Goal: Check status: Check status

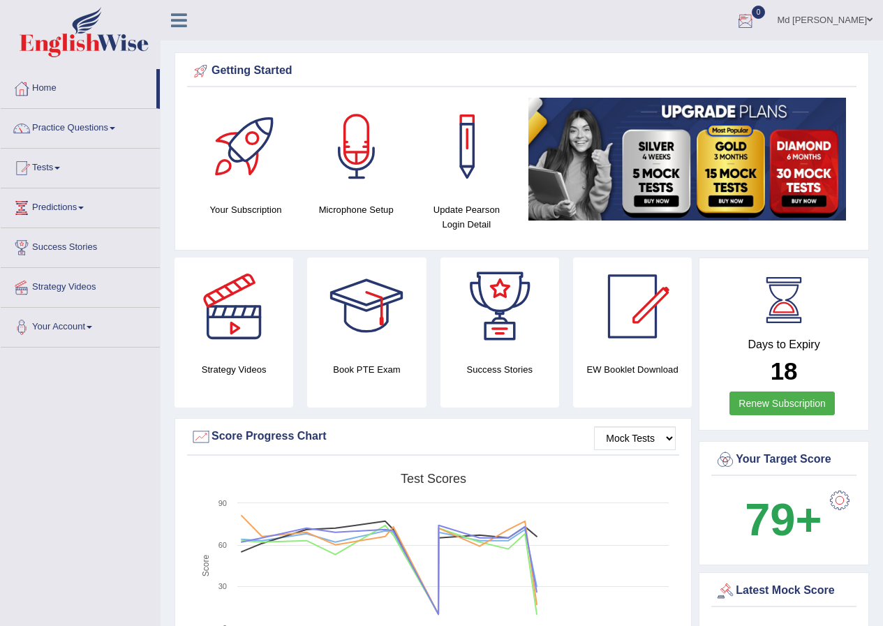
click at [736, 18] on div at bounding box center [745, 20] width 21 height 21
click at [670, 59] on strong "See All Alerts" at bounding box center [658, 58] width 62 height 11
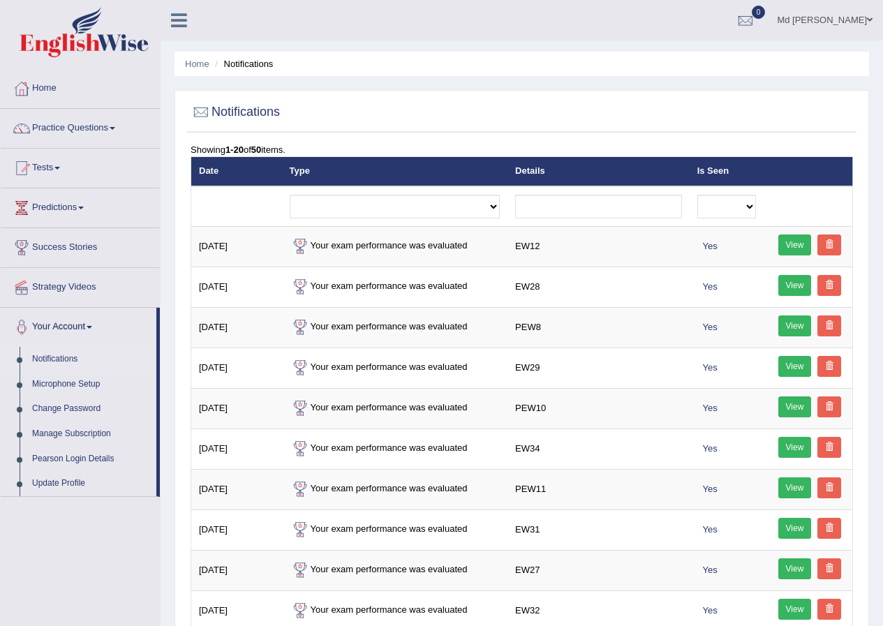
click at [96, 38] on img at bounding box center [84, 32] width 129 height 50
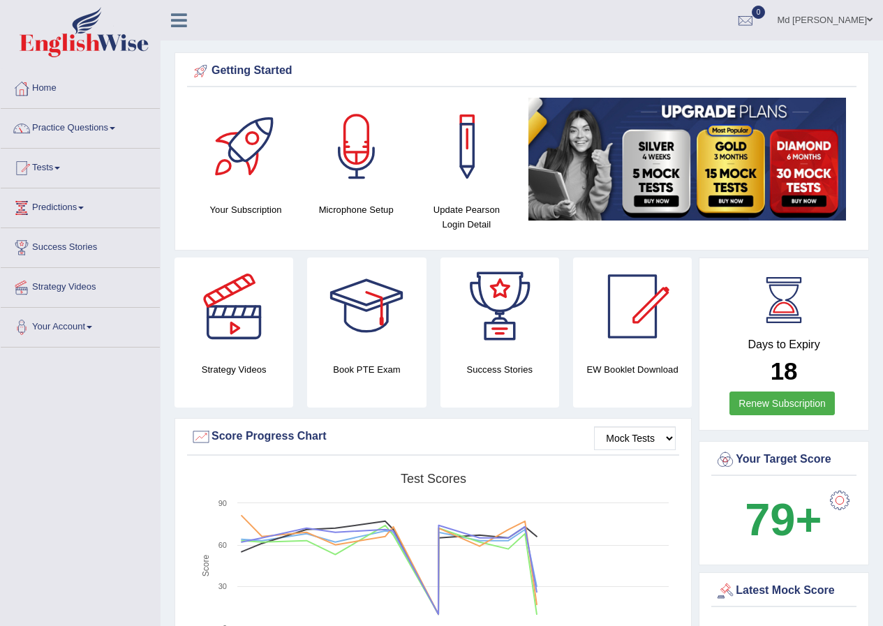
click at [107, 36] on img at bounding box center [84, 32] width 129 height 50
click at [107, 37] on img at bounding box center [84, 32] width 129 height 50
click at [128, 51] on img at bounding box center [84, 32] width 129 height 50
click at [128, 50] on img at bounding box center [84, 32] width 129 height 50
click at [110, 49] on img at bounding box center [84, 32] width 129 height 50
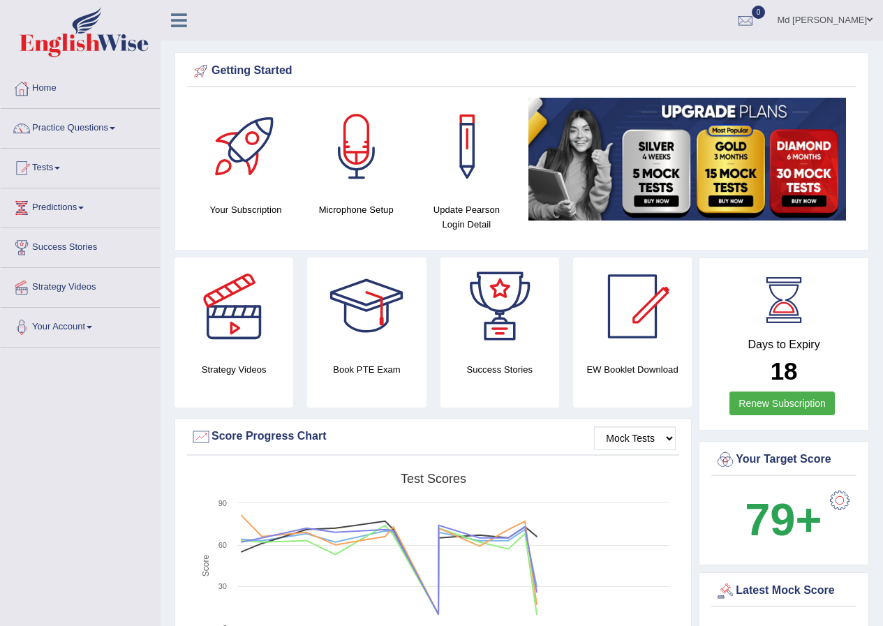
click at [81, 50] on img at bounding box center [84, 32] width 129 height 50
click at [139, 52] on img at bounding box center [84, 32] width 129 height 50
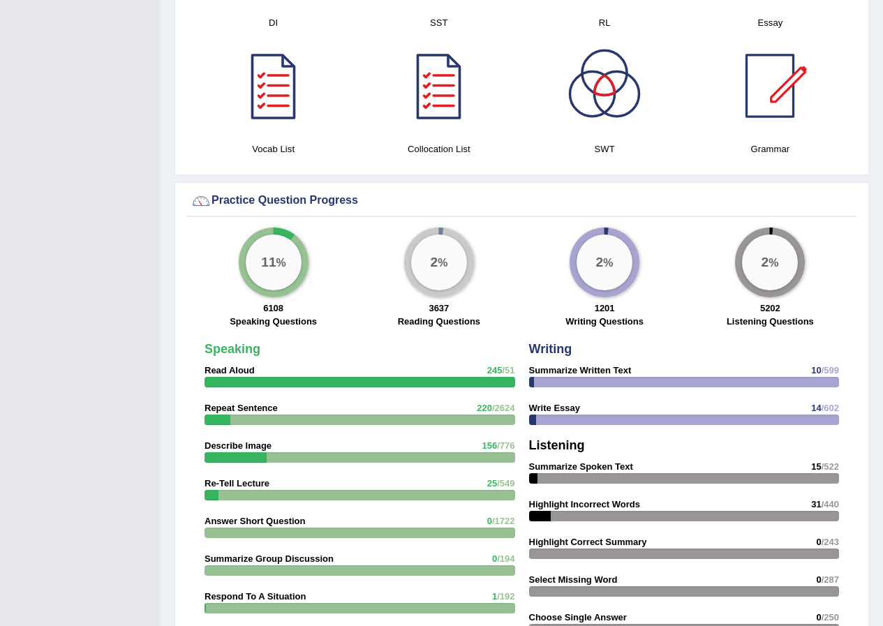
scroll to position [1047, 0]
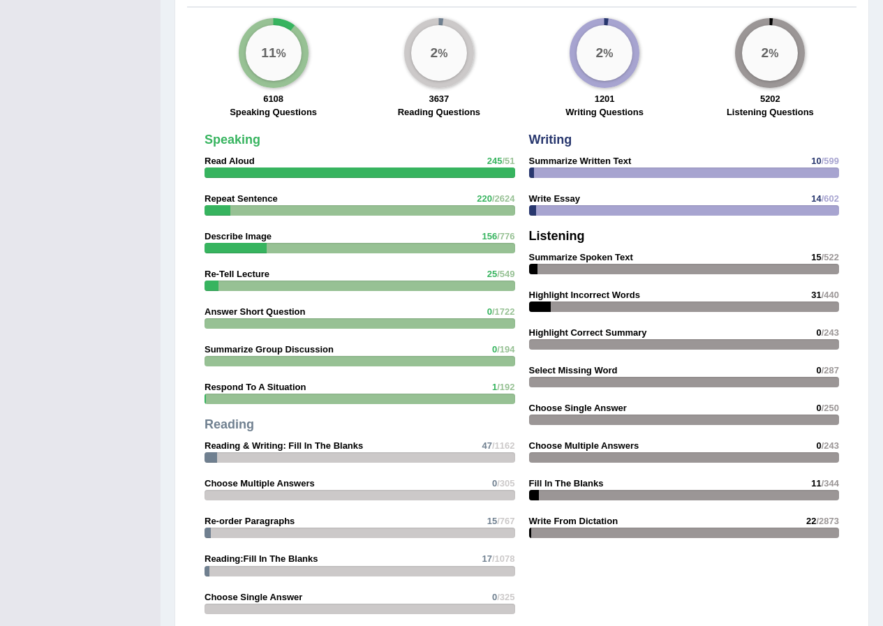
drag, startPoint x: 509, startPoint y: 171, endPoint x: 262, endPoint y: 234, distance: 254.4
click at [264, 248] on div "Speaking Read Aloud 245 /51 Repeat Sentence 220 /2624 Describe Image 156 /776 R…" at bounding box center [359, 377] width 324 height 502
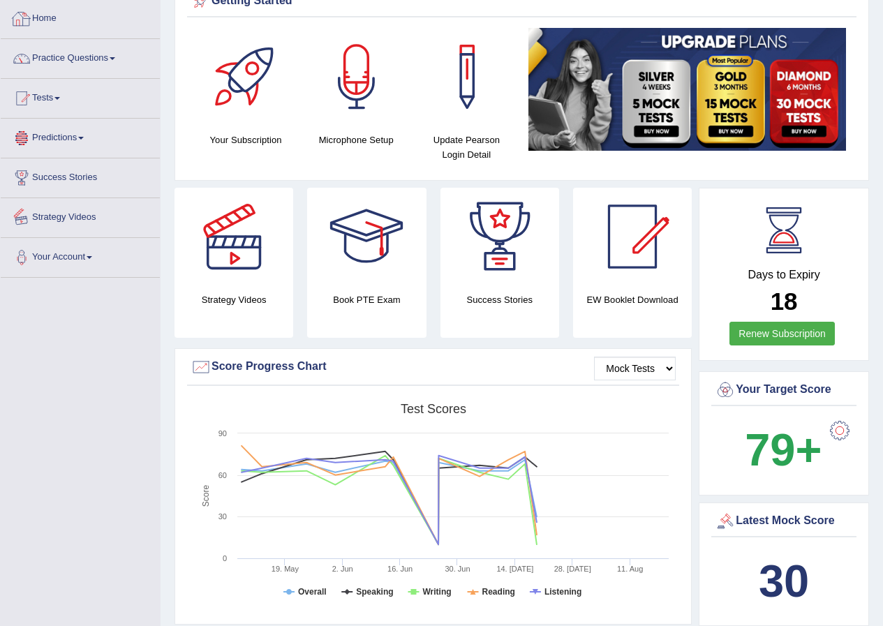
scroll to position [0, 0]
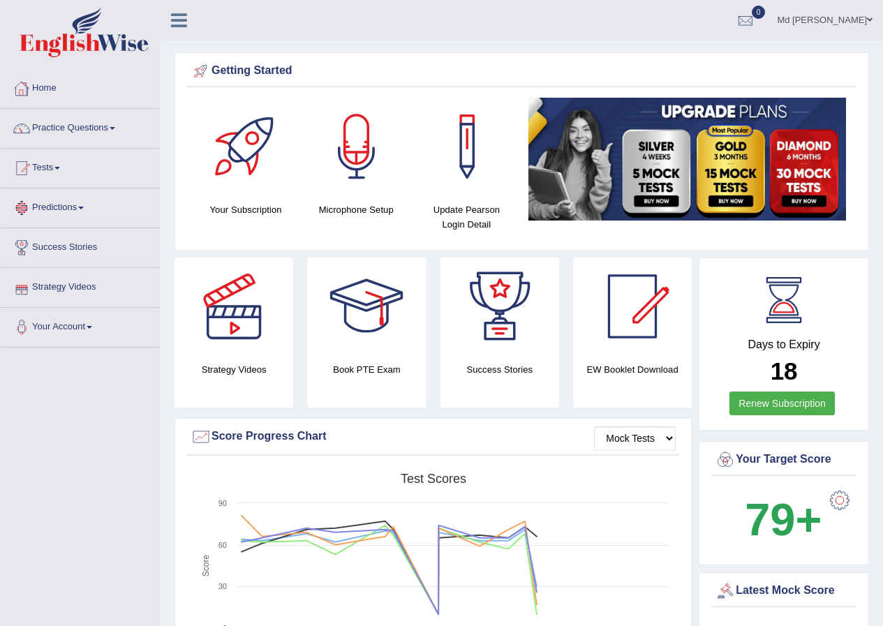
click at [67, 39] on img at bounding box center [84, 32] width 129 height 50
click at [51, 54] on img at bounding box center [84, 32] width 129 height 50
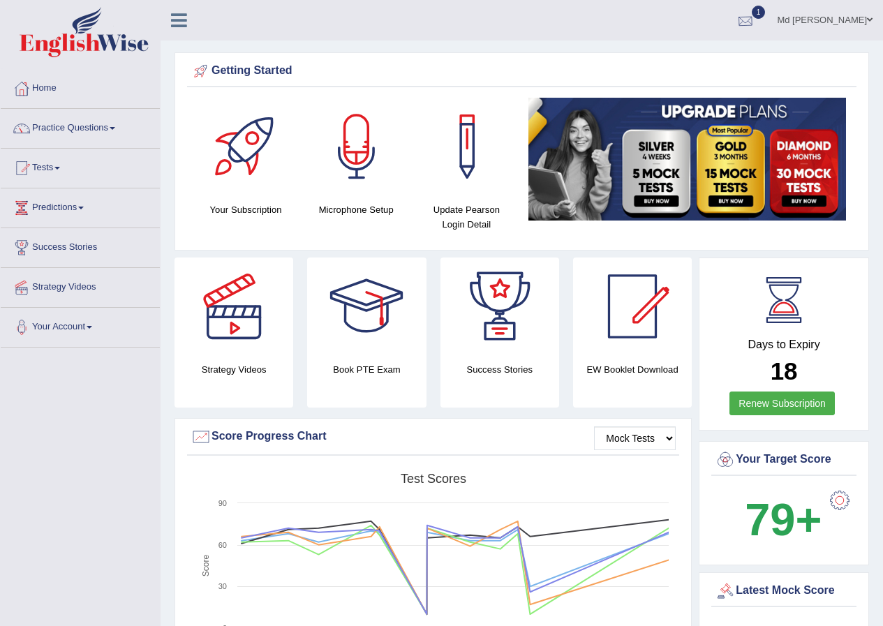
click at [735, 21] on div at bounding box center [745, 20] width 21 height 21
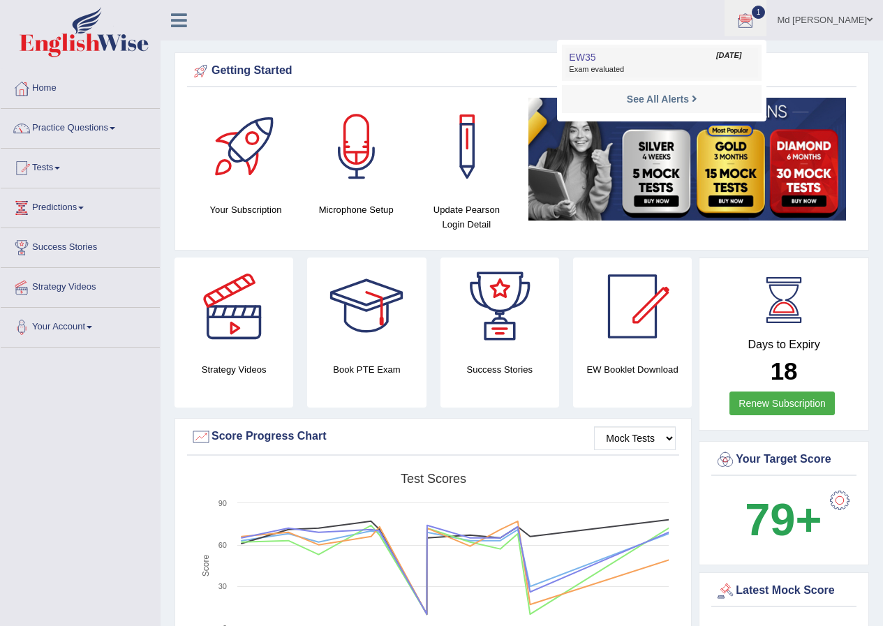
click at [625, 60] on link "EW35 Aug 20, 2025 Exam evaluated" at bounding box center [661, 62] width 193 height 29
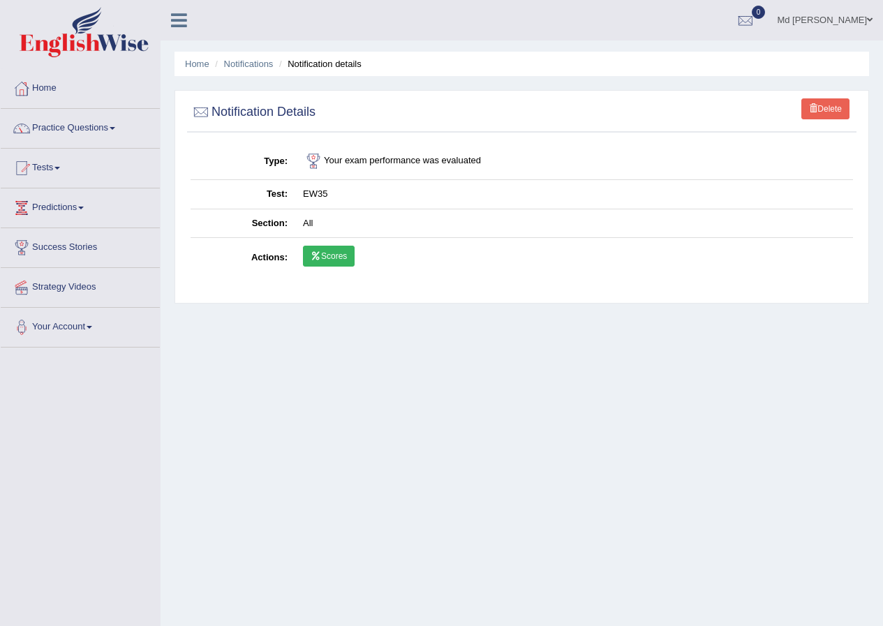
click at [329, 259] on link "Scores" at bounding box center [329, 256] width 52 height 21
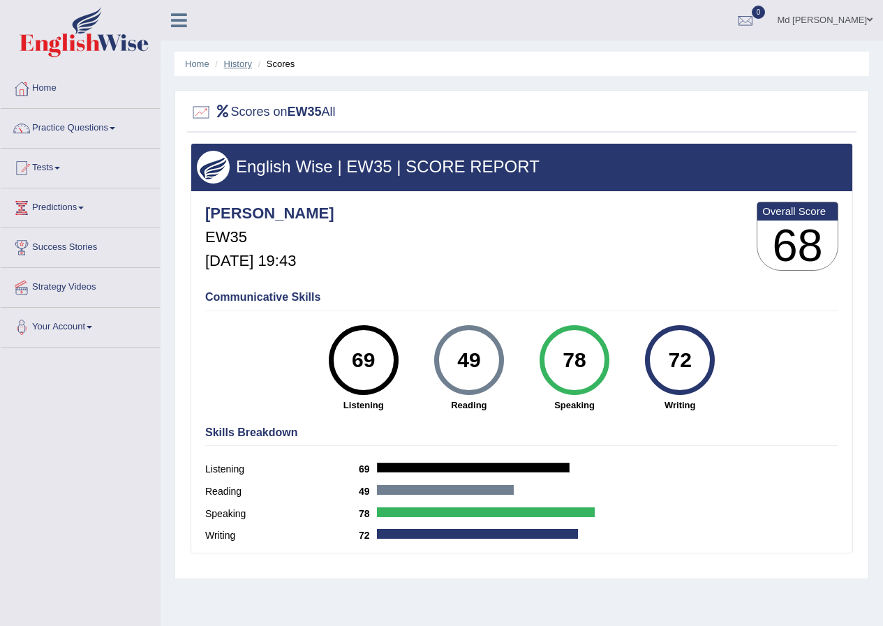
click at [230, 66] on link "History" at bounding box center [238, 64] width 28 height 10
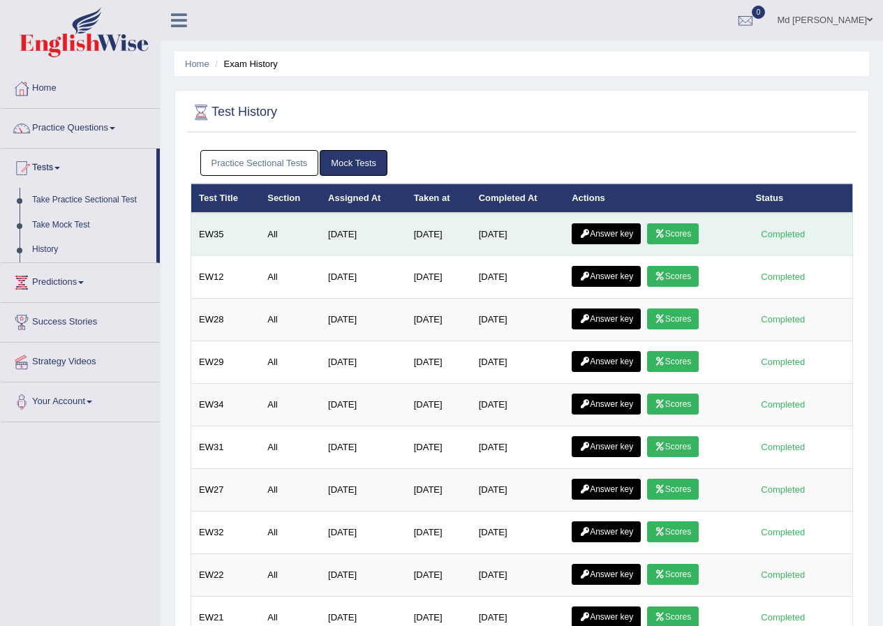
click at [608, 235] on link "Answer key" at bounding box center [605, 233] width 69 height 21
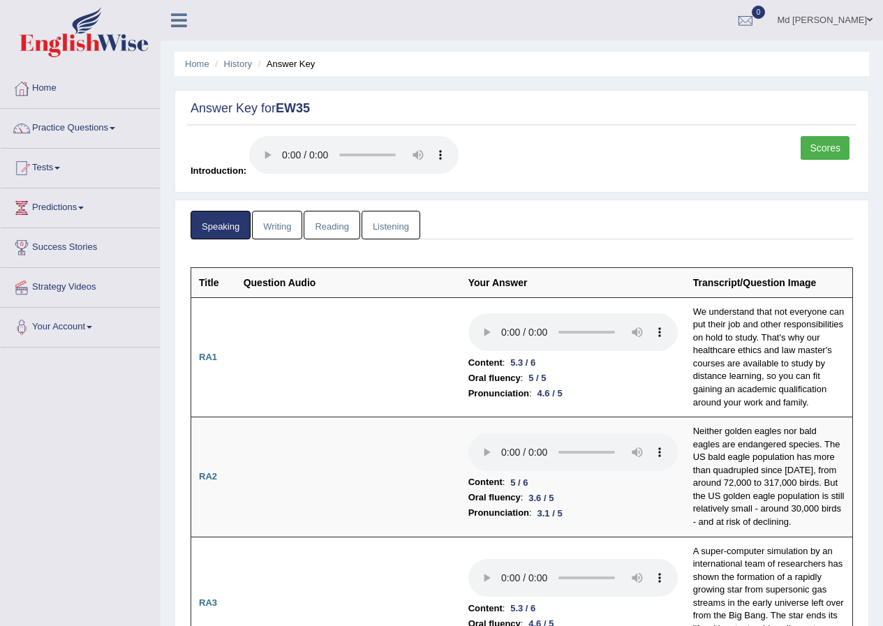
click at [298, 229] on link "Writing" at bounding box center [277, 225] width 50 height 29
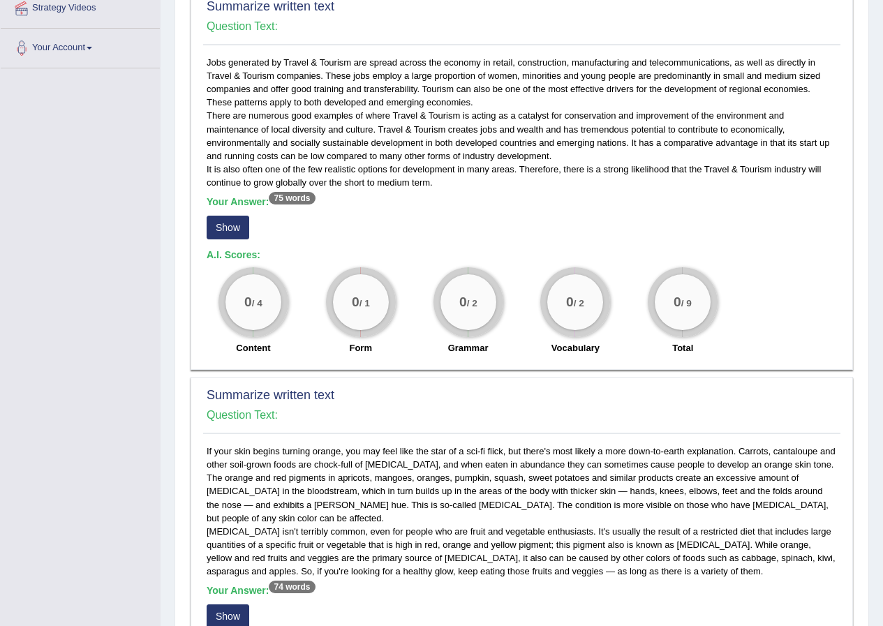
scroll to position [349, 0]
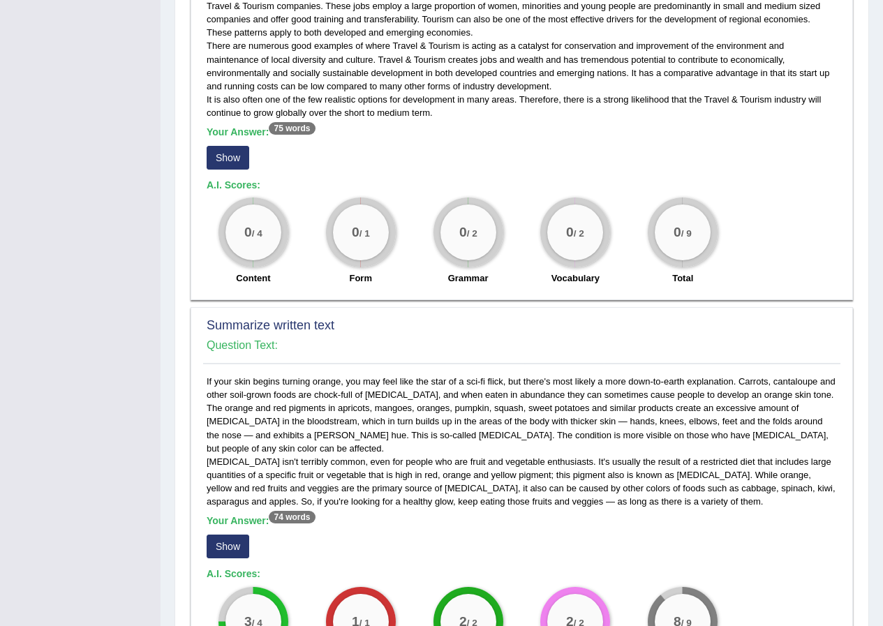
click at [216, 154] on button "Show" at bounding box center [228, 158] width 43 height 24
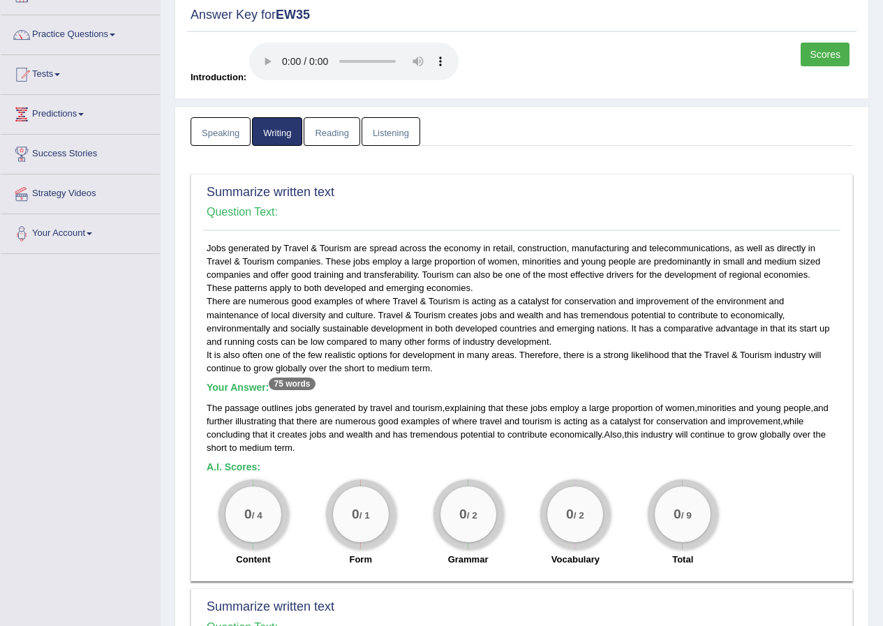
scroll to position [0, 0]
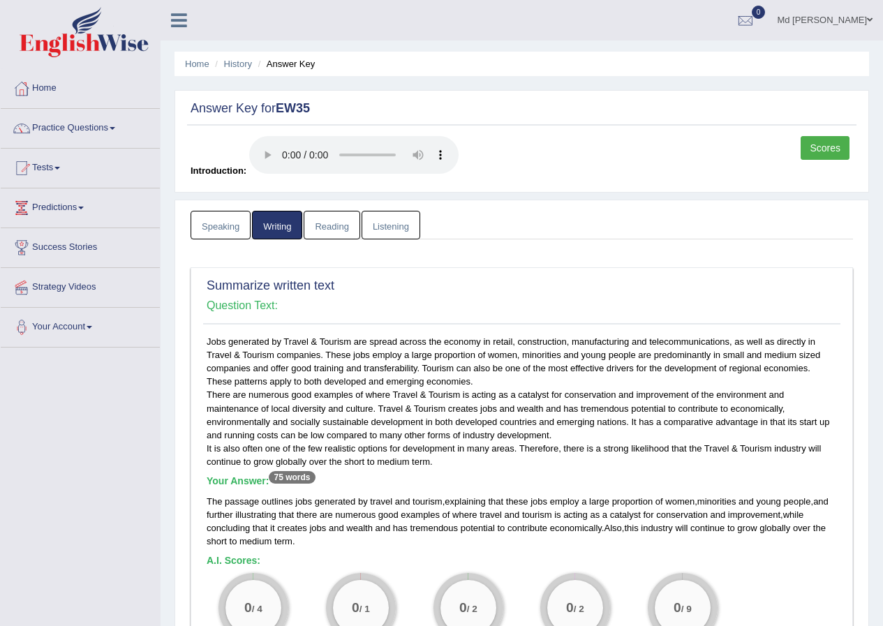
click at [350, 227] on link "Reading" at bounding box center [332, 225] width 56 height 29
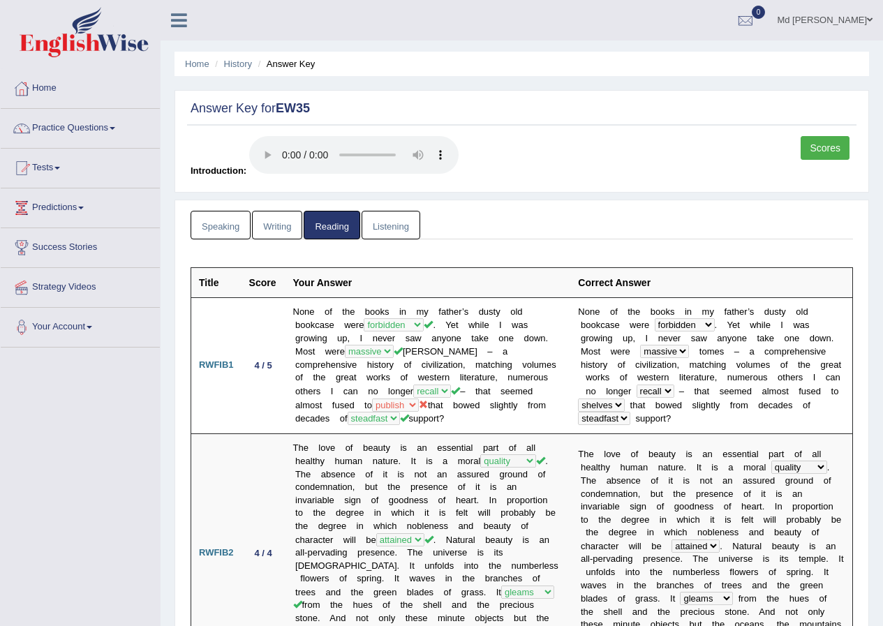
click at [394, 224] on link "Listening" at bounding box center [390, 225] width 59 height 29
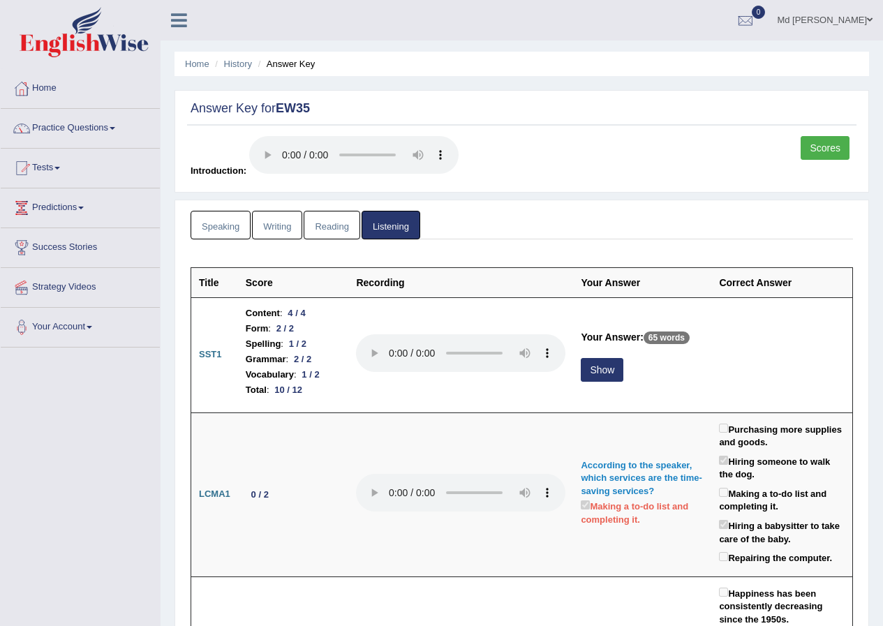
click at [835, 147] on link "Scores" at bounding box center [824, 148] width 49 height 24
